Goal: Find contact information: Find contact information

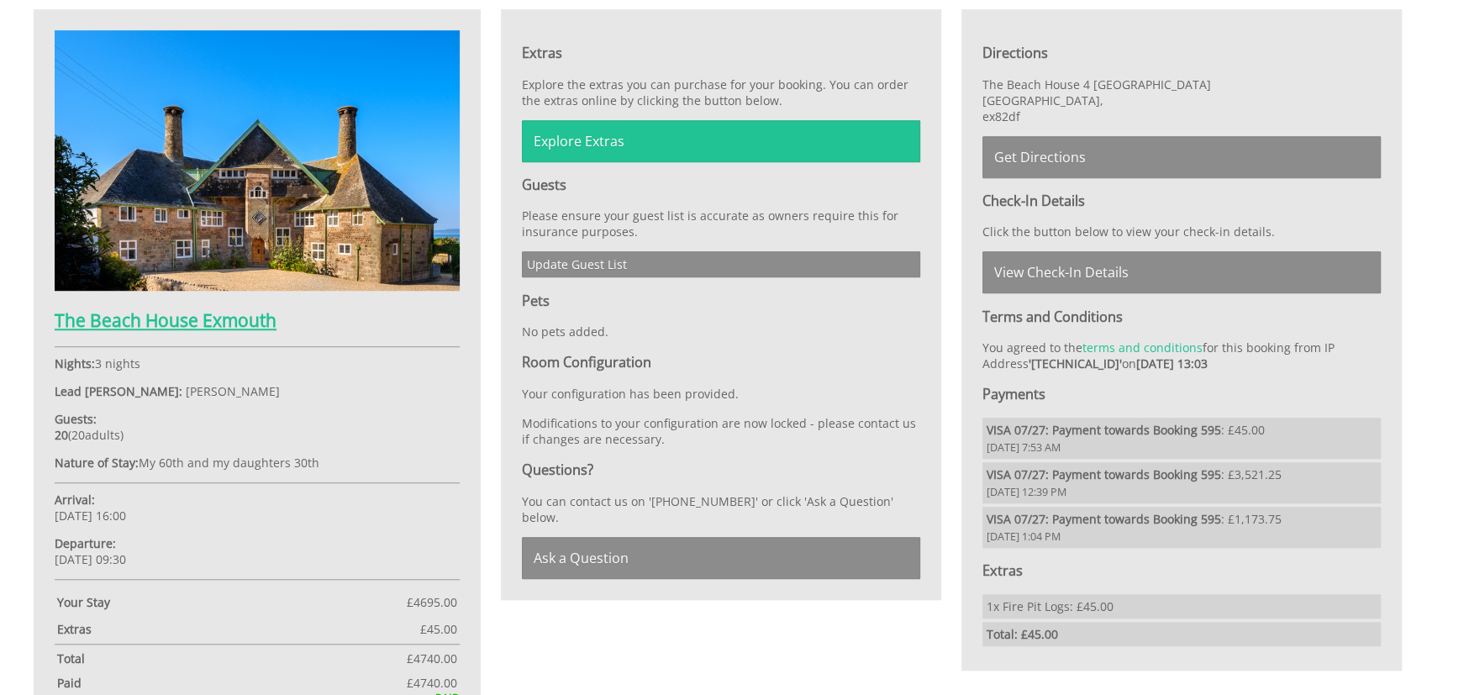
scroll to position [796, 0]
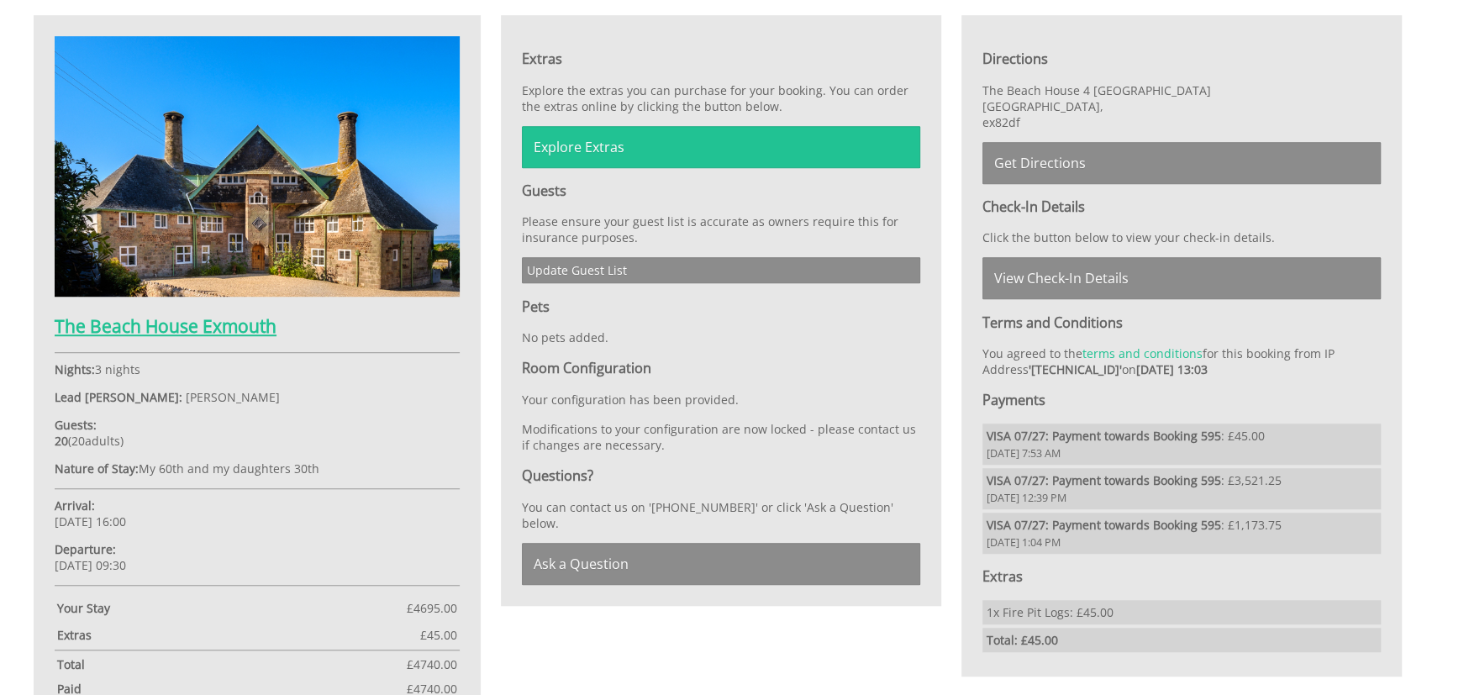
click at [227, 330] on h2 "The Beach House Exmouth" at bounding box center [257, 326] width 405 height 24
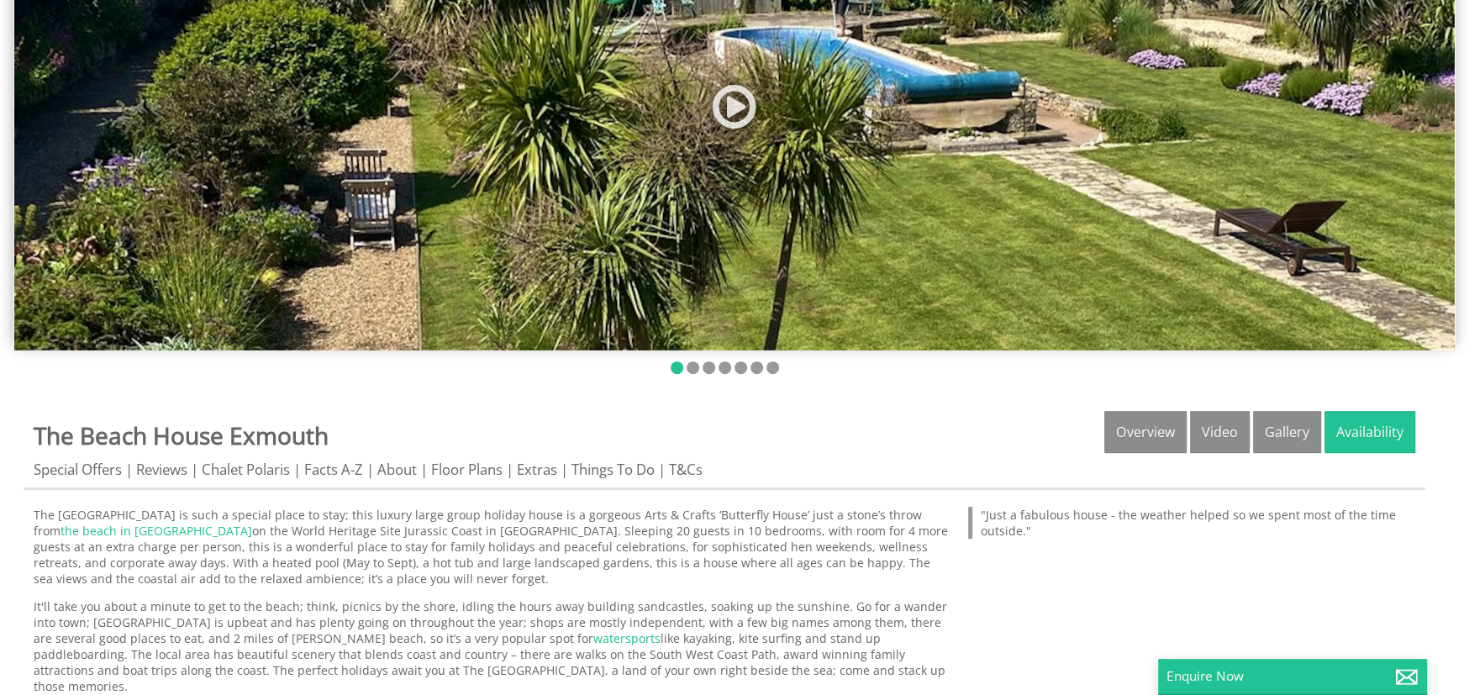
scroll to position [588, 0]
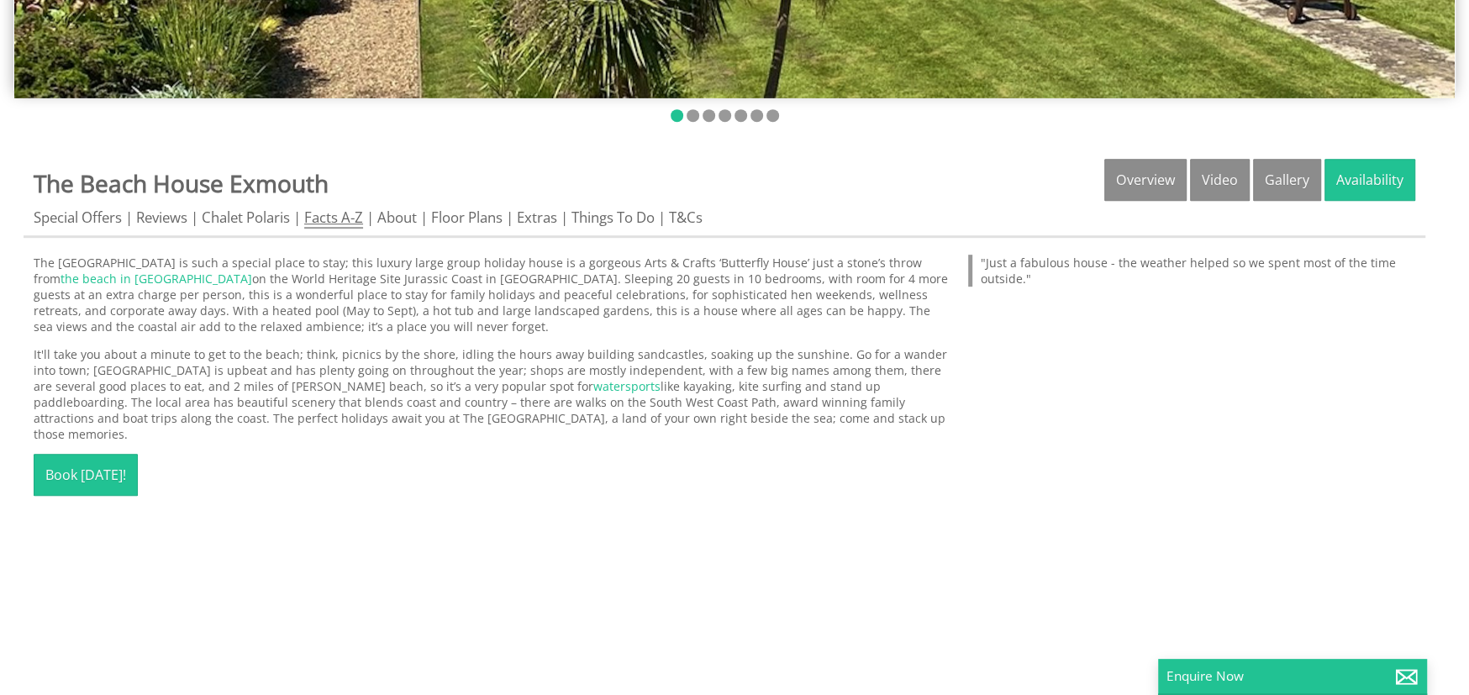
click at [342, 225] on link "Facts A-Z" at bounding box center [333, 218] width 59 height 21
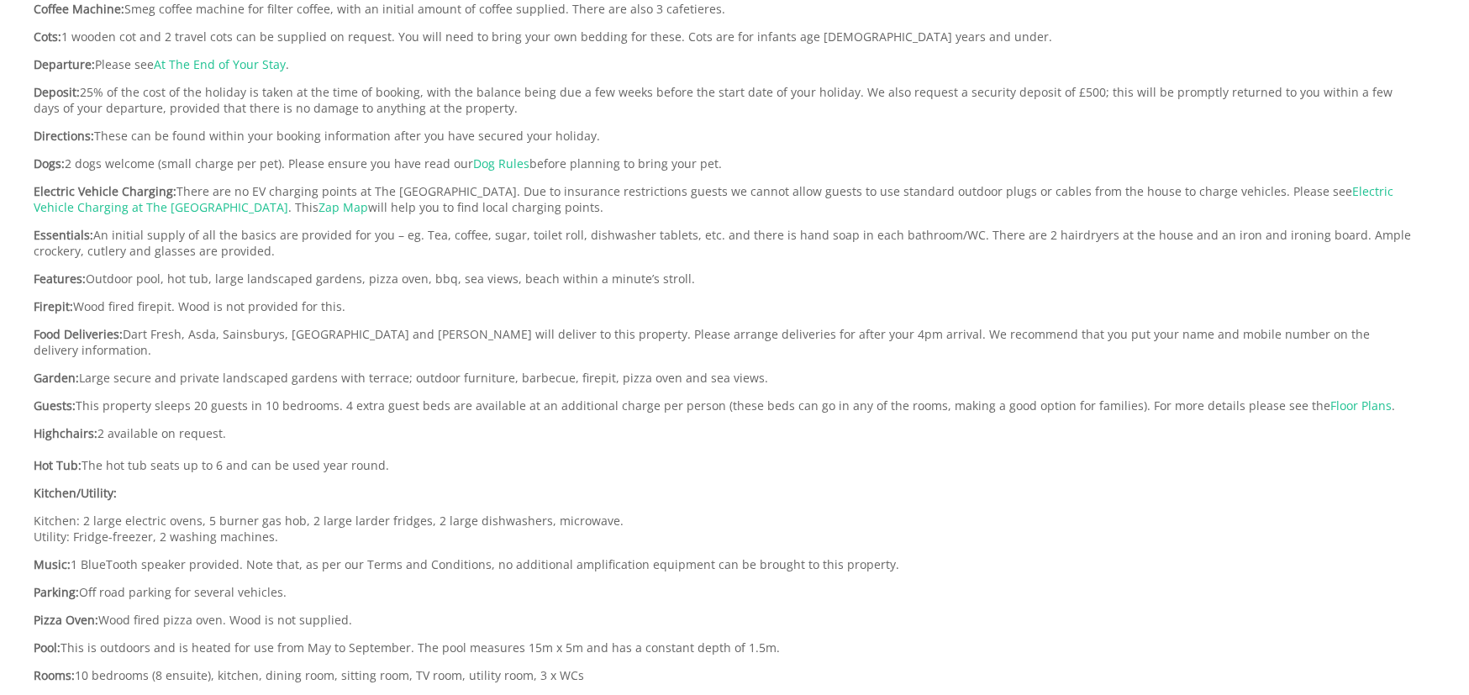
scroll to position [1428, 0]
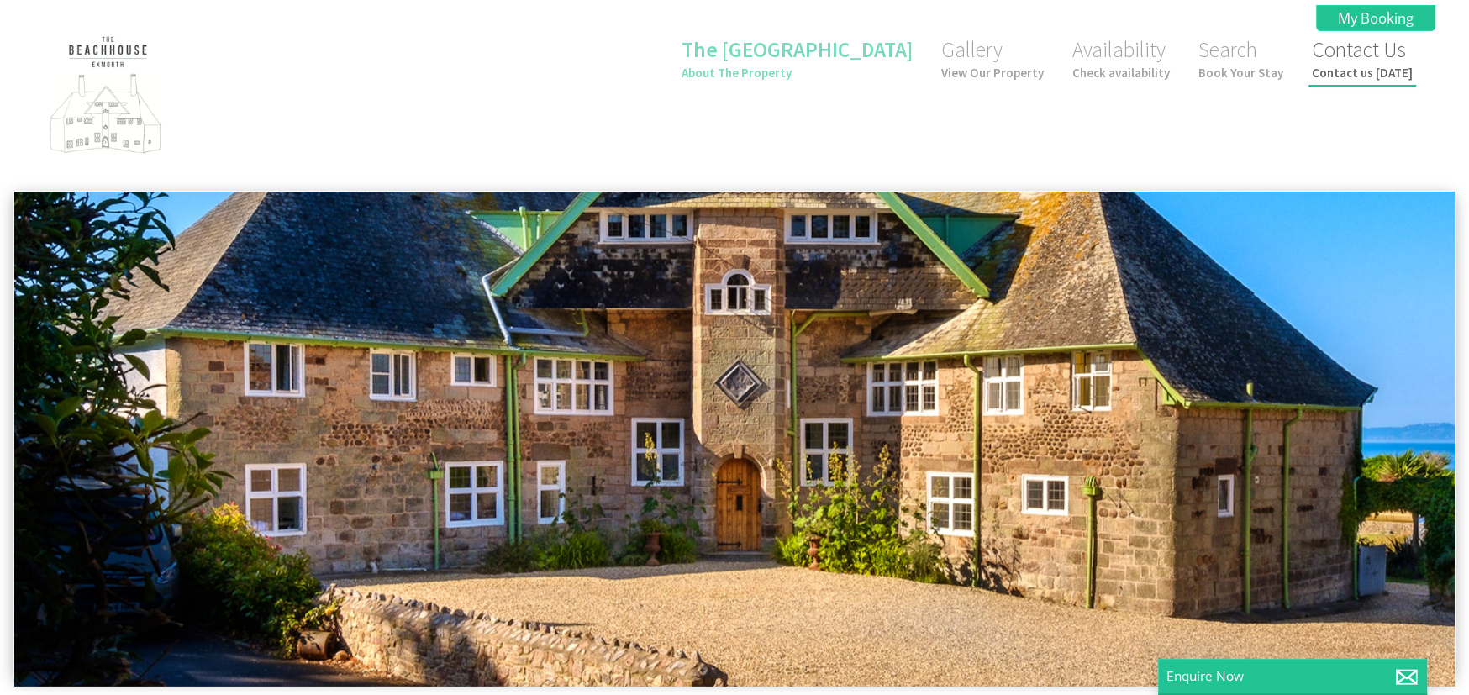
click at [1359, 50] on link "Contact Us Contact us [DATE]" at bounding box center [1362, 58] width 101 height 45
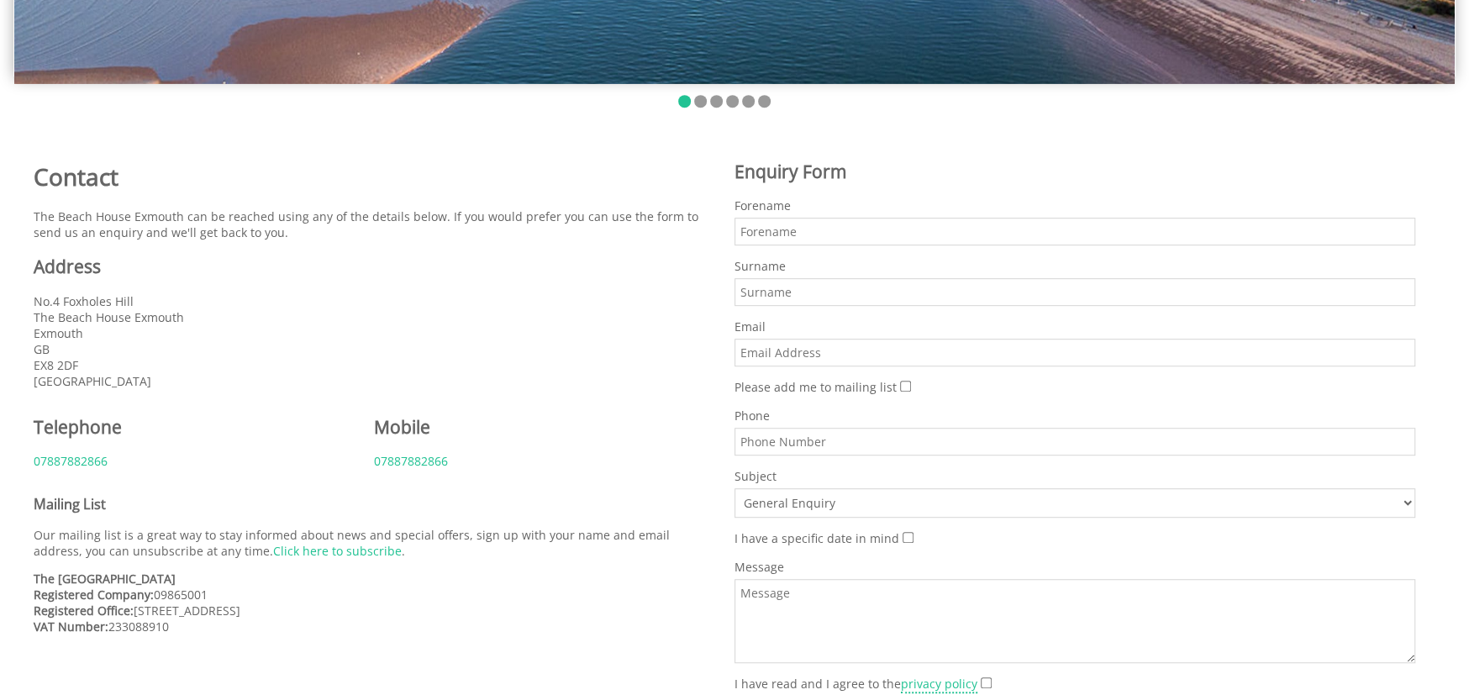
scroll to position [672, 0]
